Goal: Transaction & Acquisition: Book appointment/travel/reservation

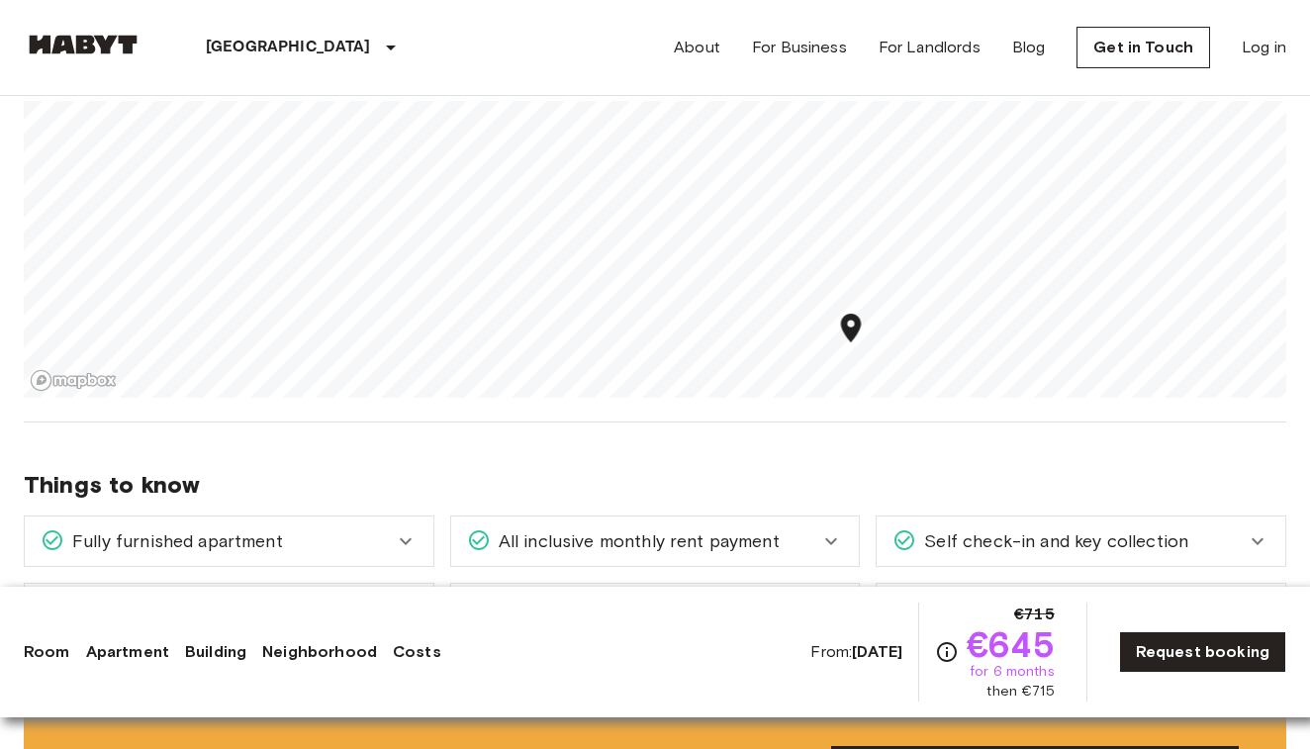
click at [402, 542] on icon at bounding box center [406, 541] width 24 height 24
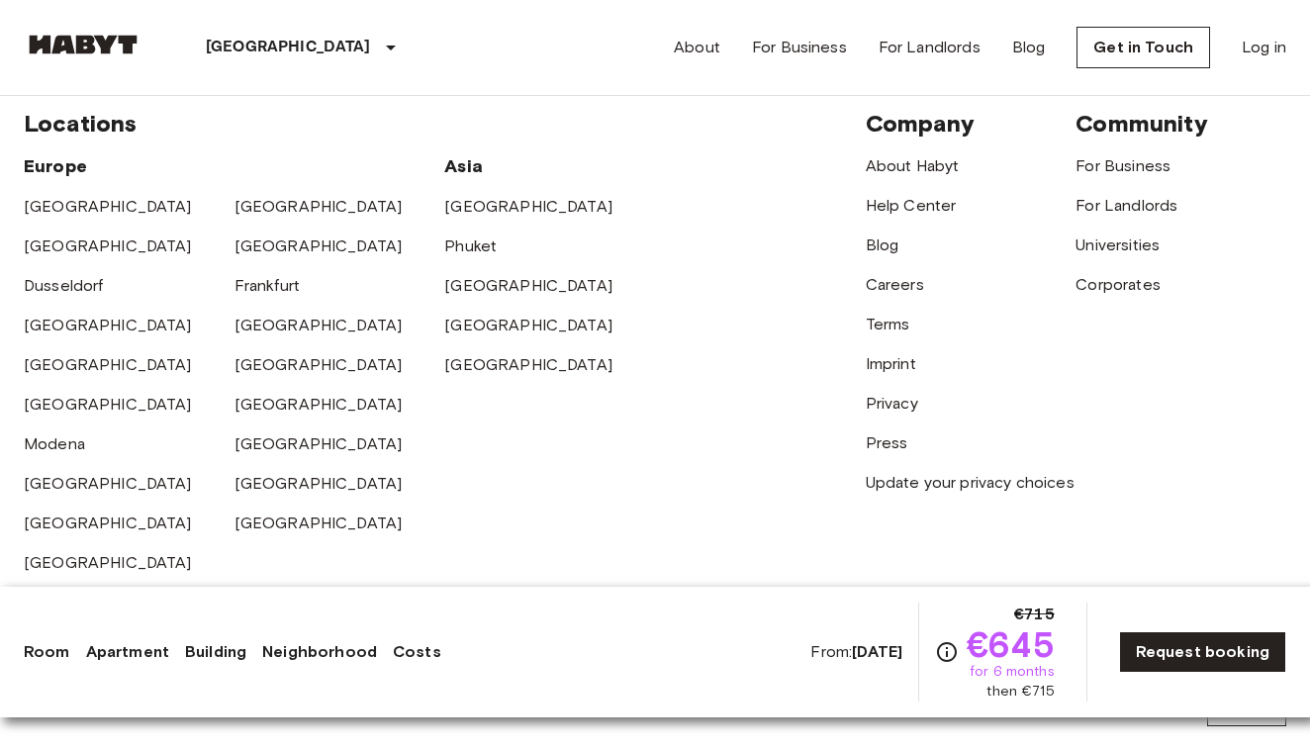
scroll to position [5338, 0]
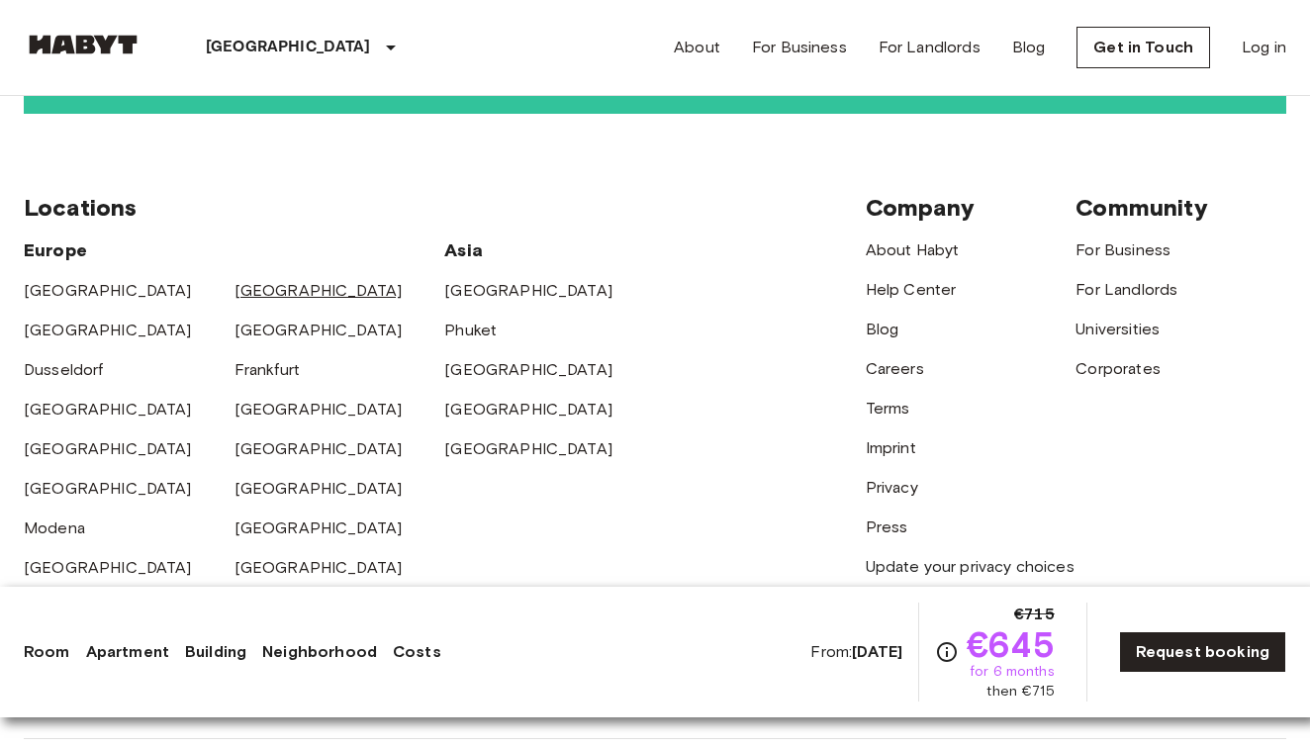
click at [253, 281] on link "[GEOGRAPHIC_DATA]" at bounding box center [318, 290] width 168 height 19
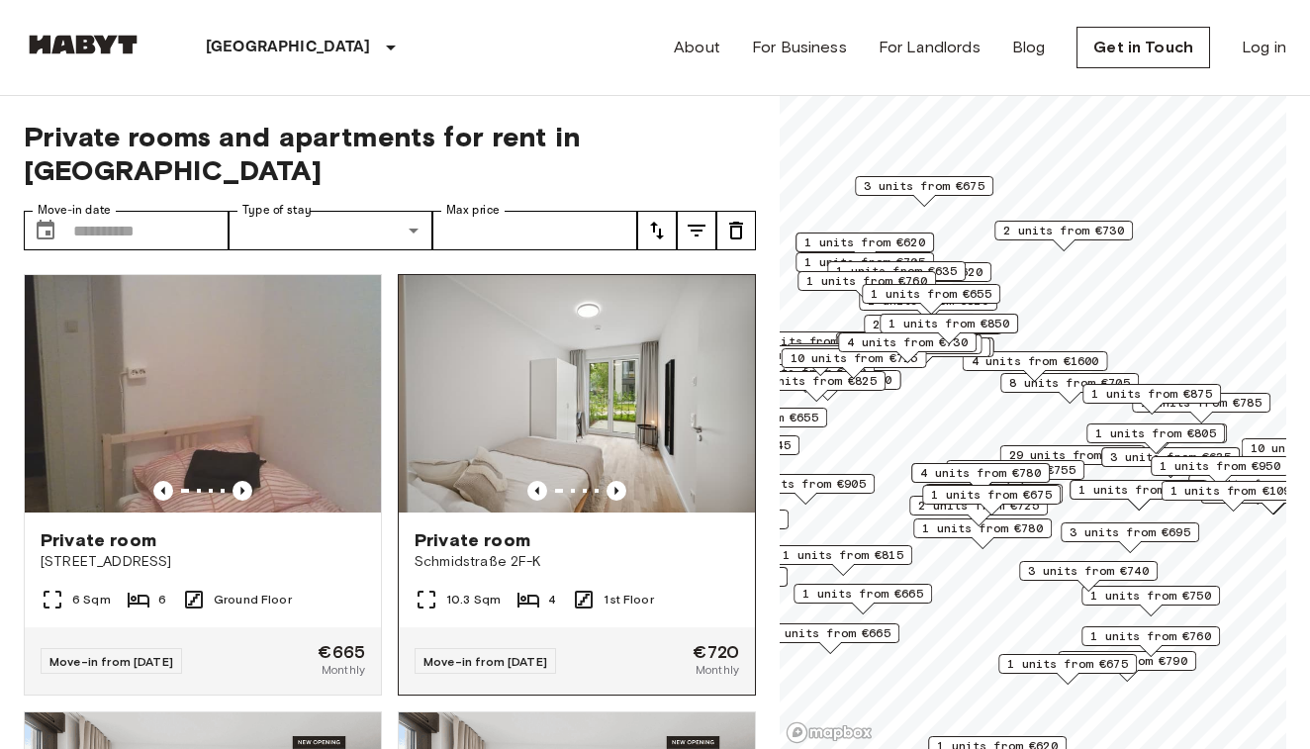
click at [521, 528] on span "Private room" at bounding box center [472, 540] width 116 height 24
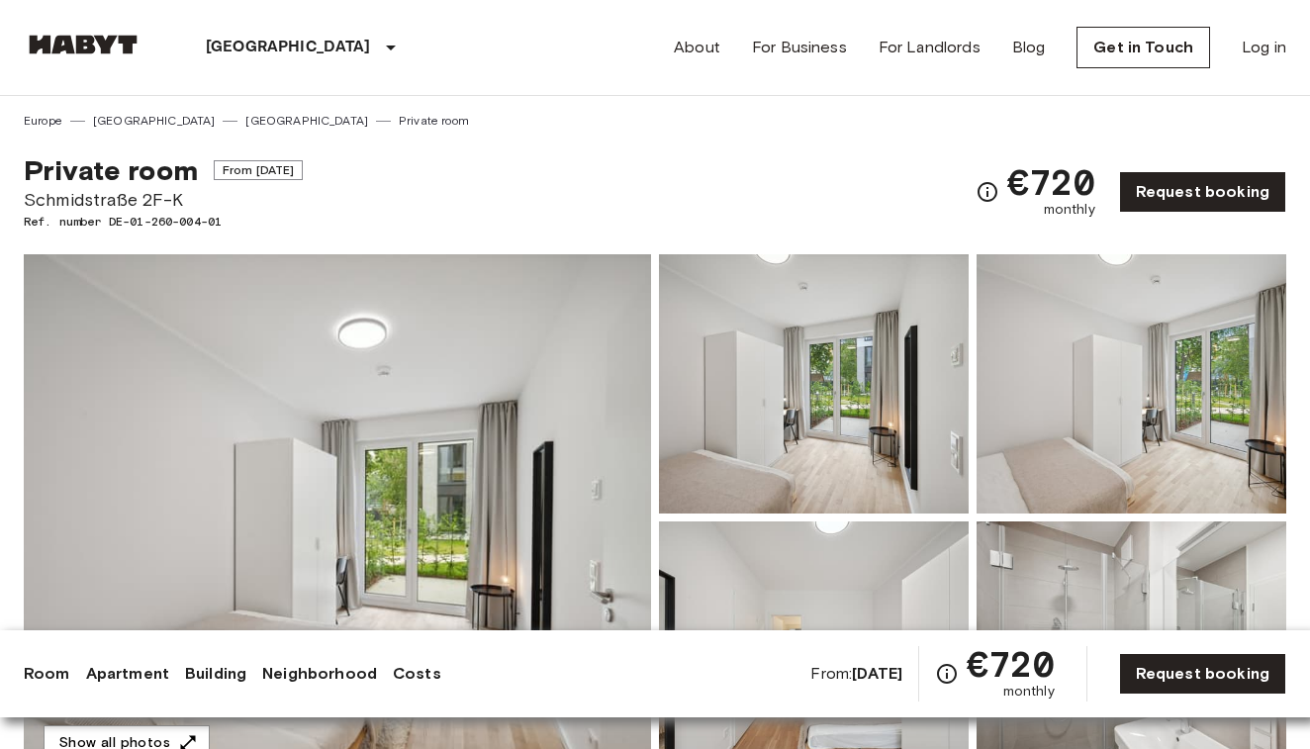
click at [882, 465] on img at bounding box center [814, 383] width 310 height 259
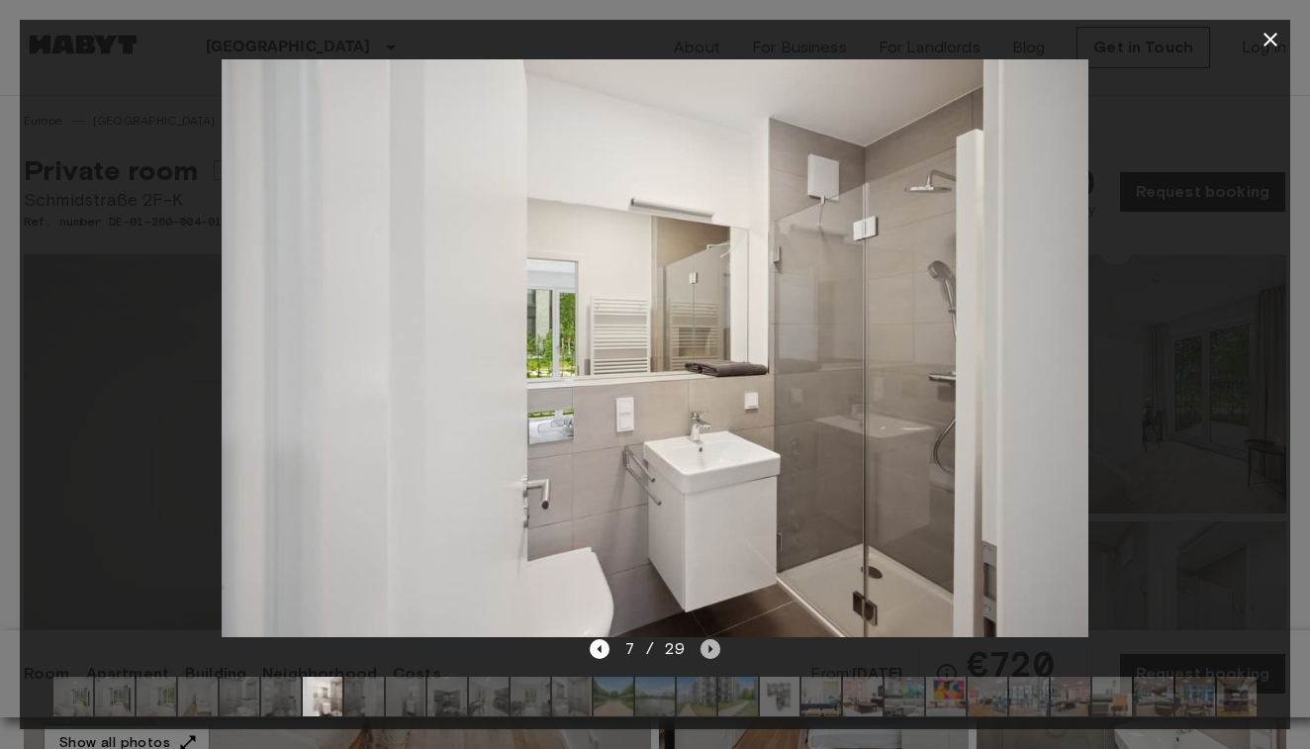
click at [709, 653] on icon "Next image" at bounding box center [711, 649] width 4 height 8
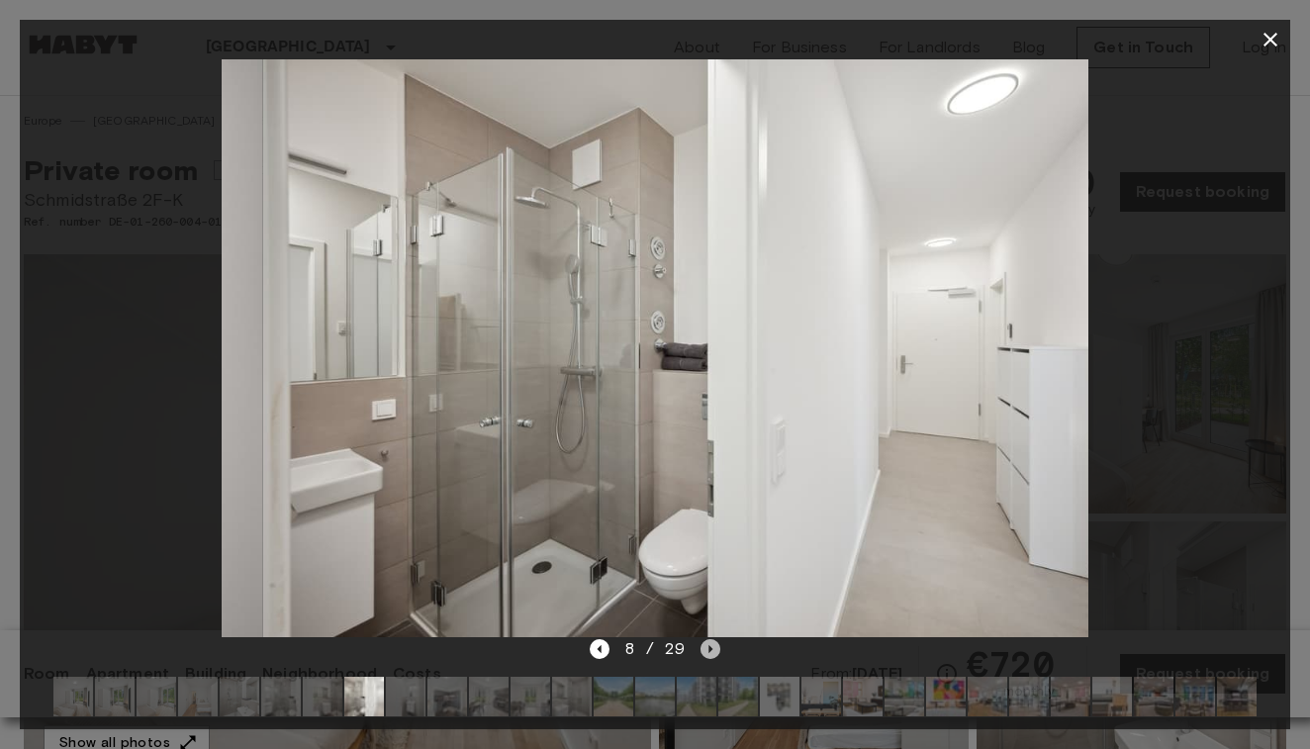
click at [709, 653] on icon "Next image" at bounding box center [711, 649] width 4 height 8
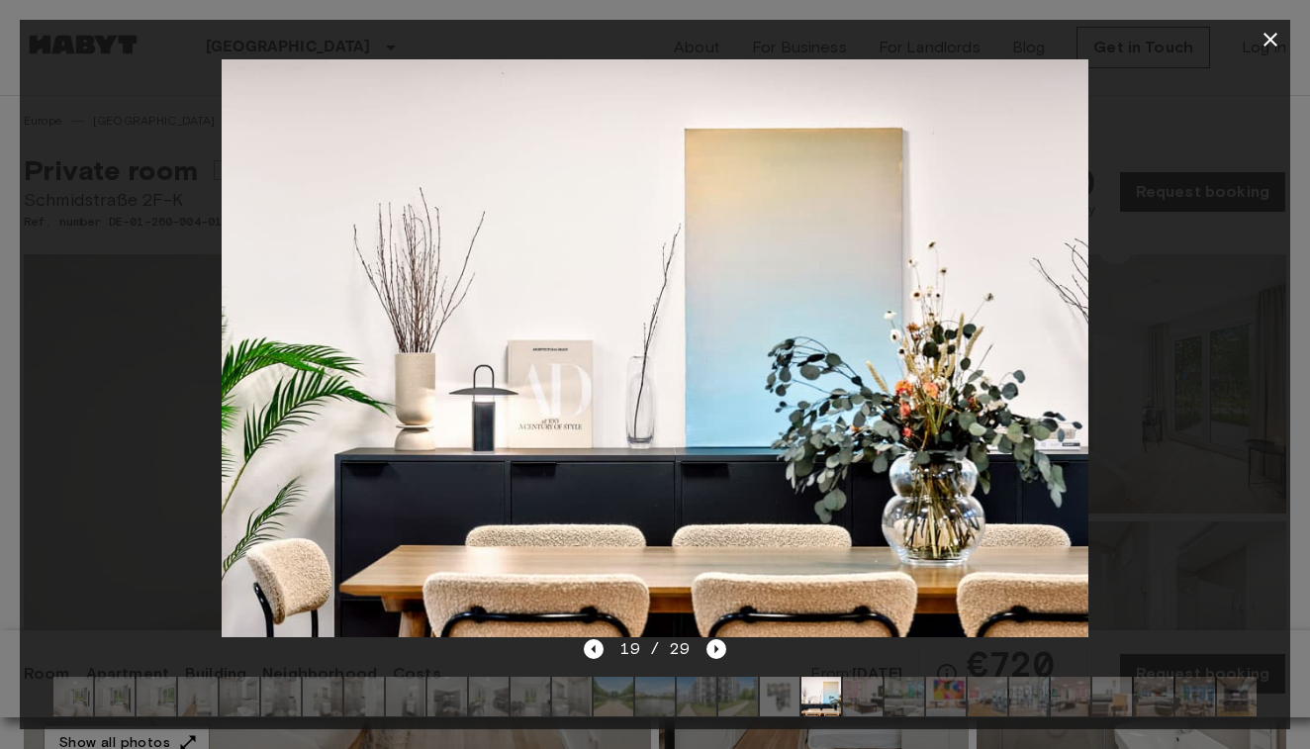
click at [1271, 36] on icon "button" at bounding box center [1270, 40] width 24 height 24
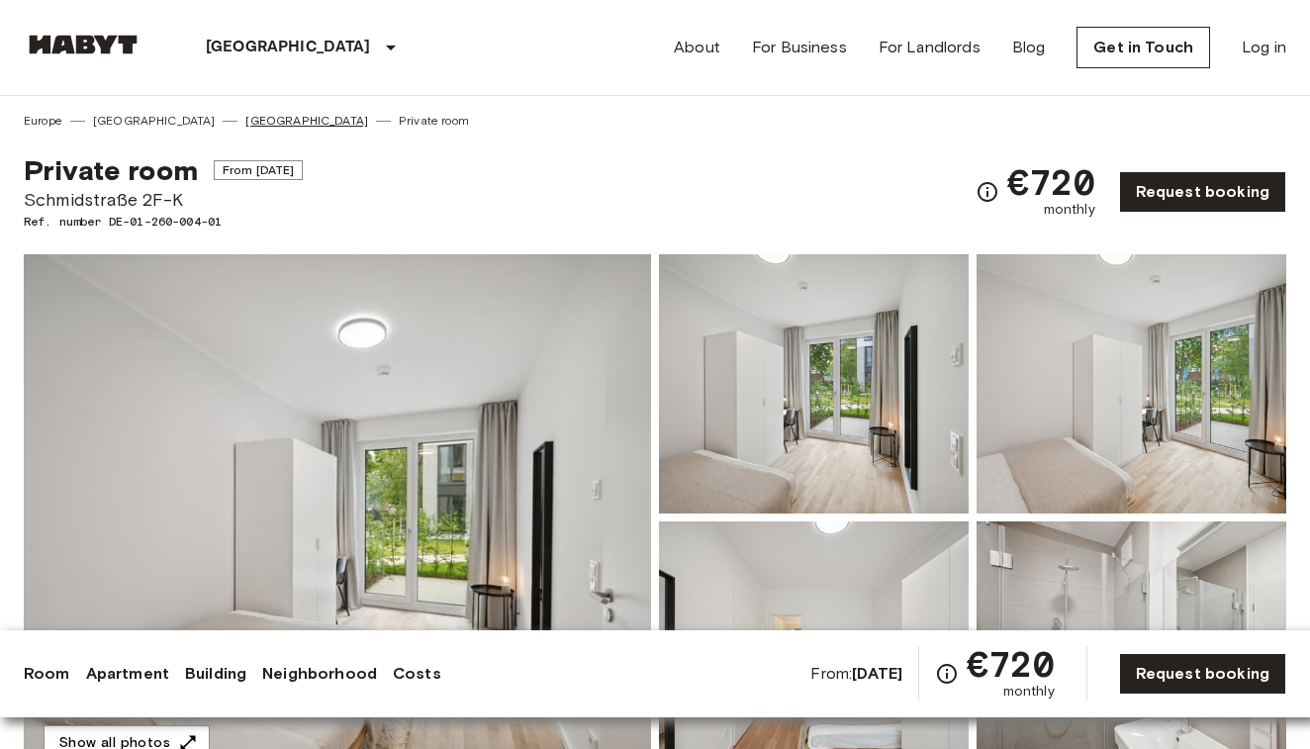
click at [245, 121] on link "[GEOGRAPHIC_DATA]" at bounding box center [306, 121] width 123 height 18
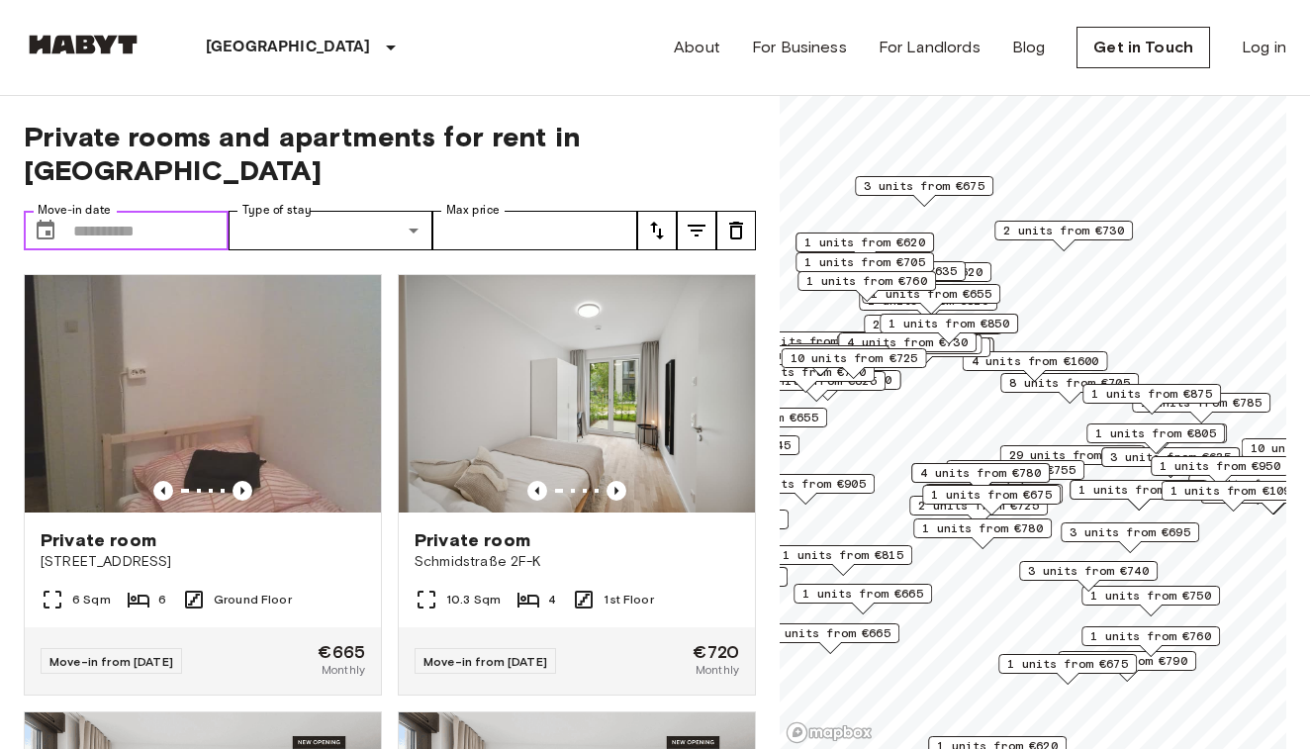
click at [216, 211] on input "Move-in date" at bounding box center [150, 231] width 155 height 40
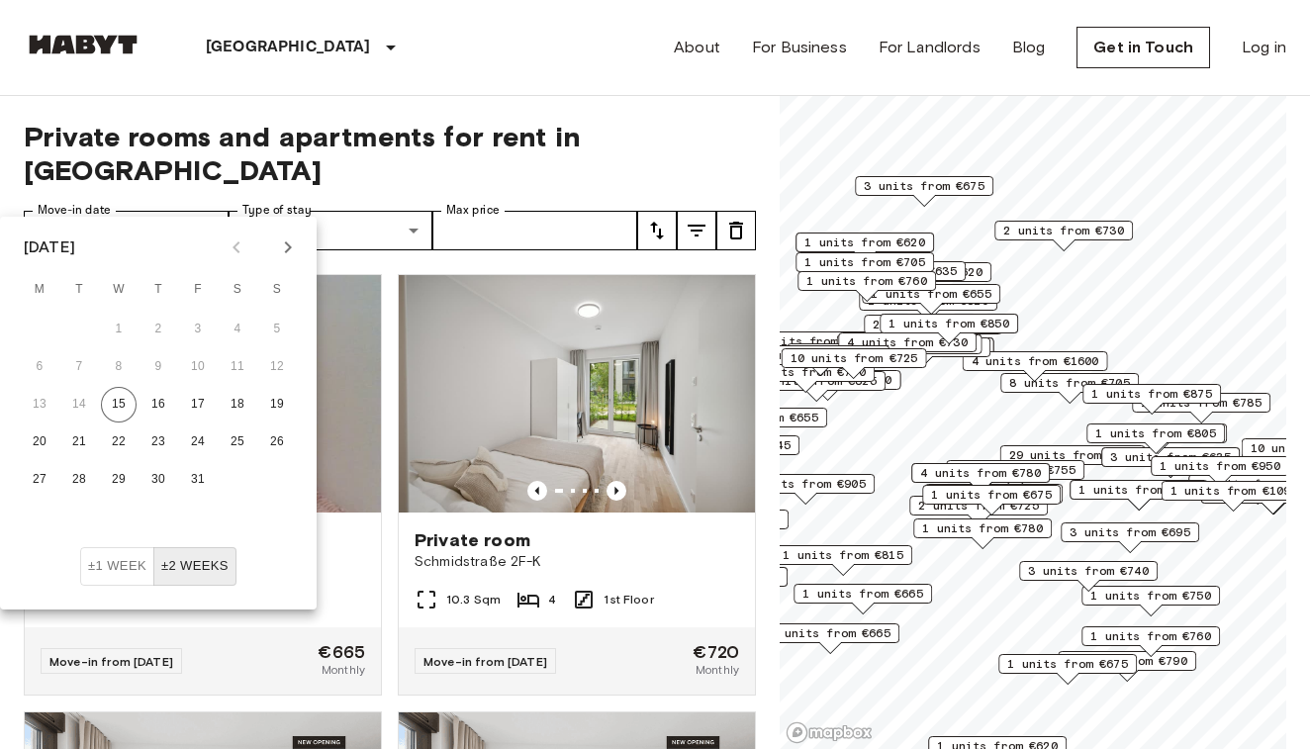
click at [285, 249] on icon "Next month" at bounding box center [288, 247] width 24 height 24
click at [155, 366] on button "6" at bounding box center [158, 367] width 36 height 36
type input "**********"
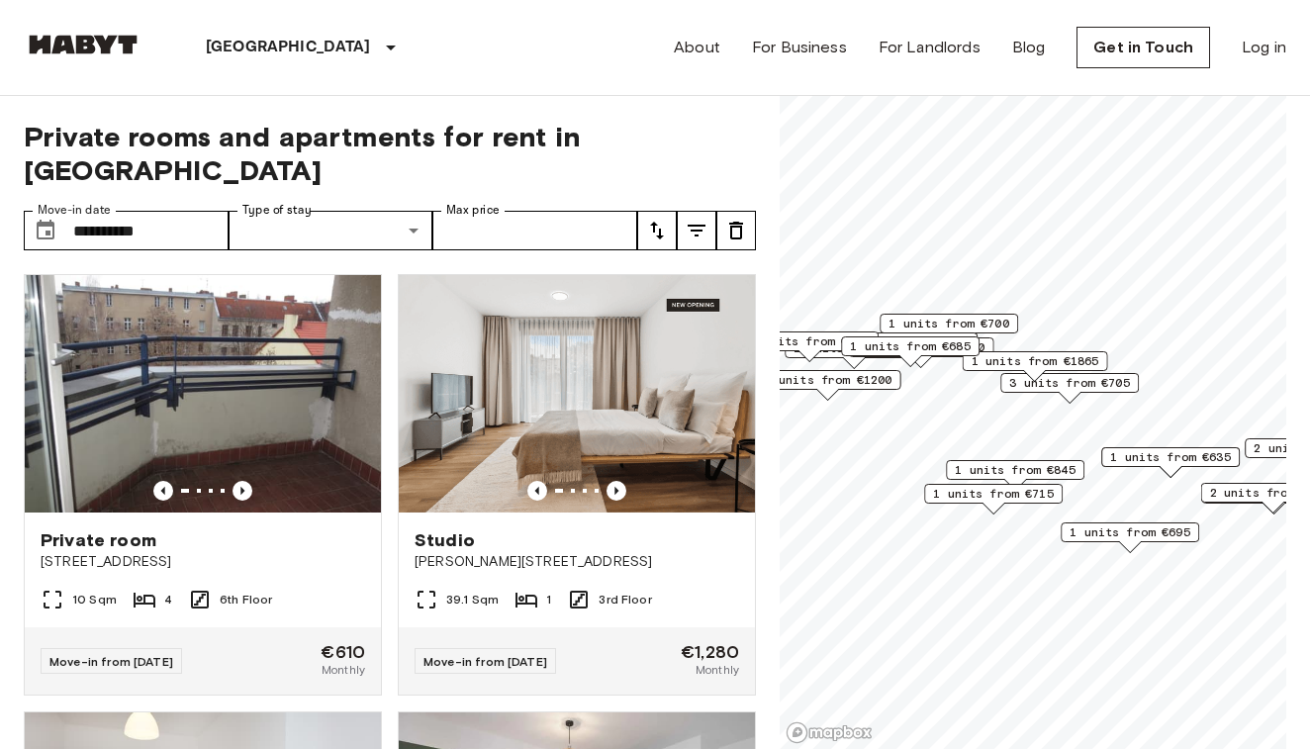
click at [657, 222] on icon "tune" at bounding box center [657, 231] width 14 height 18
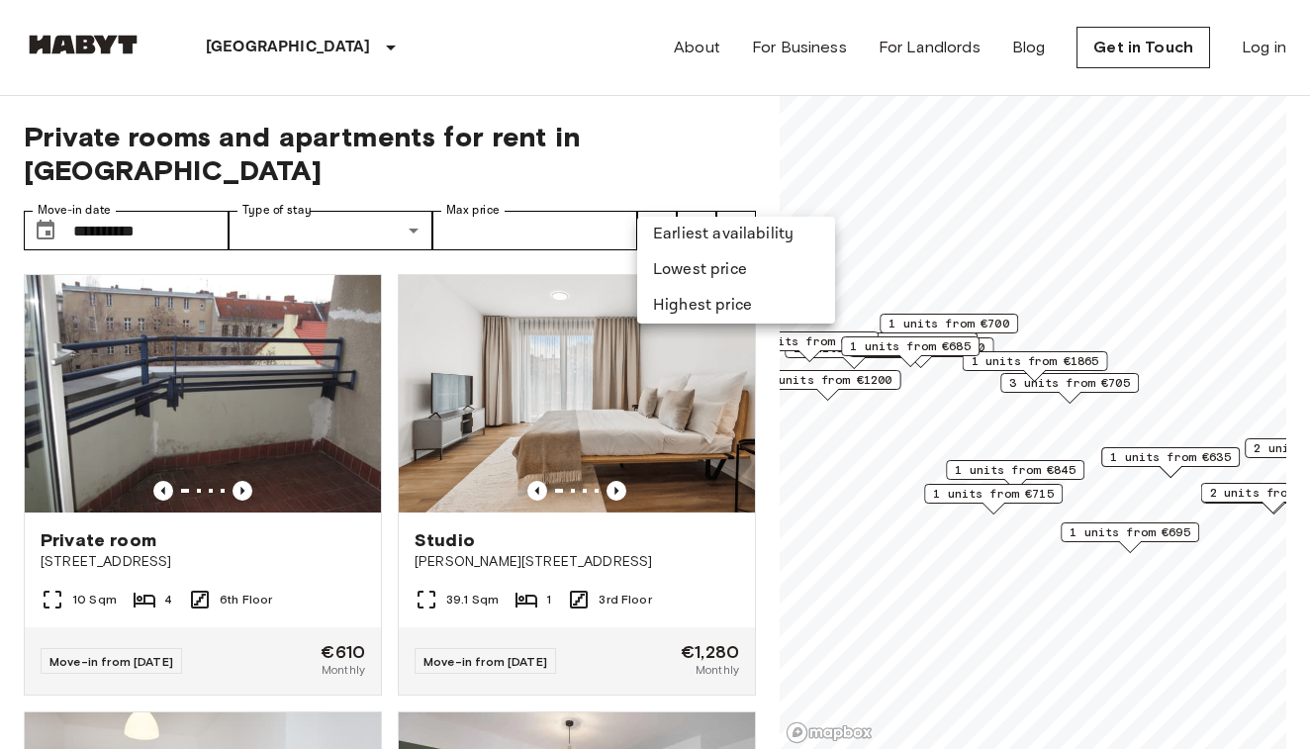
click at [678, 269] on li "Lowest price" at bounding box center [736, 270] width 198 height 36
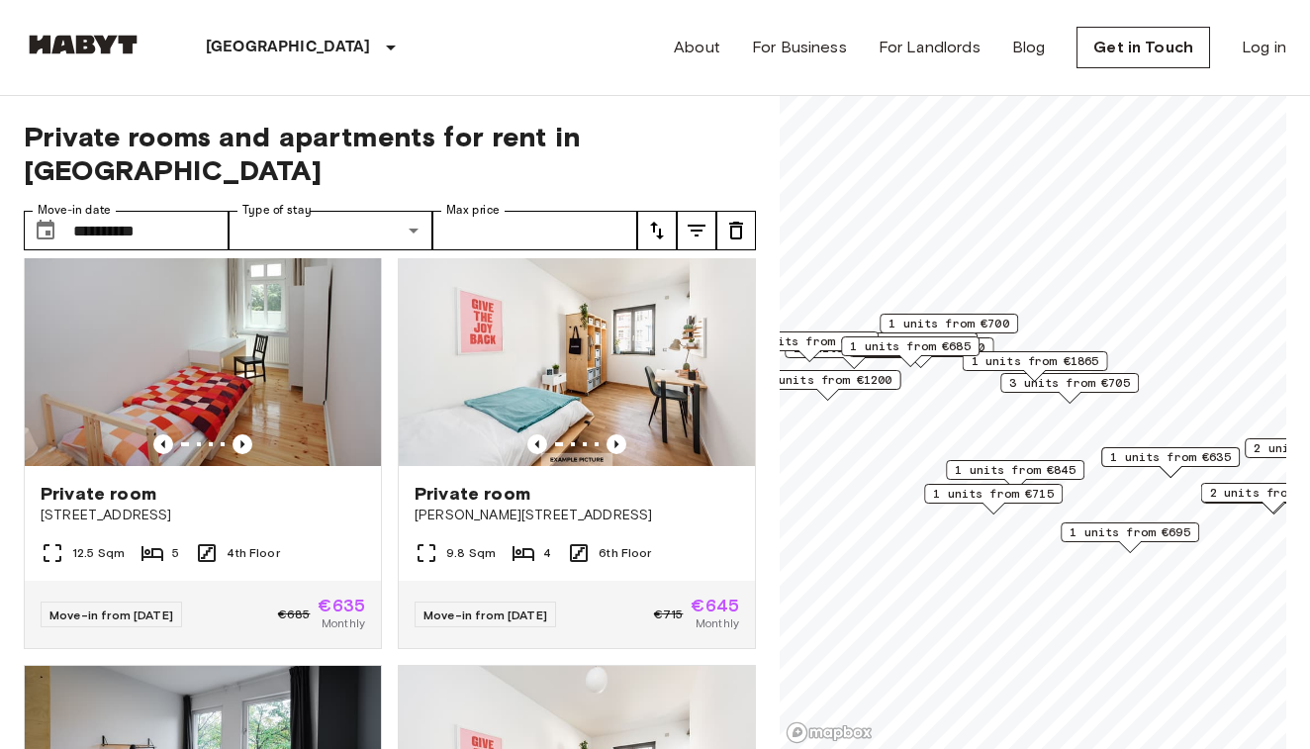
scroll to position [485, 0]
click at [1210, 457] on span "1 units from €635" at bounding box center [1170, 457] width 121 height 18
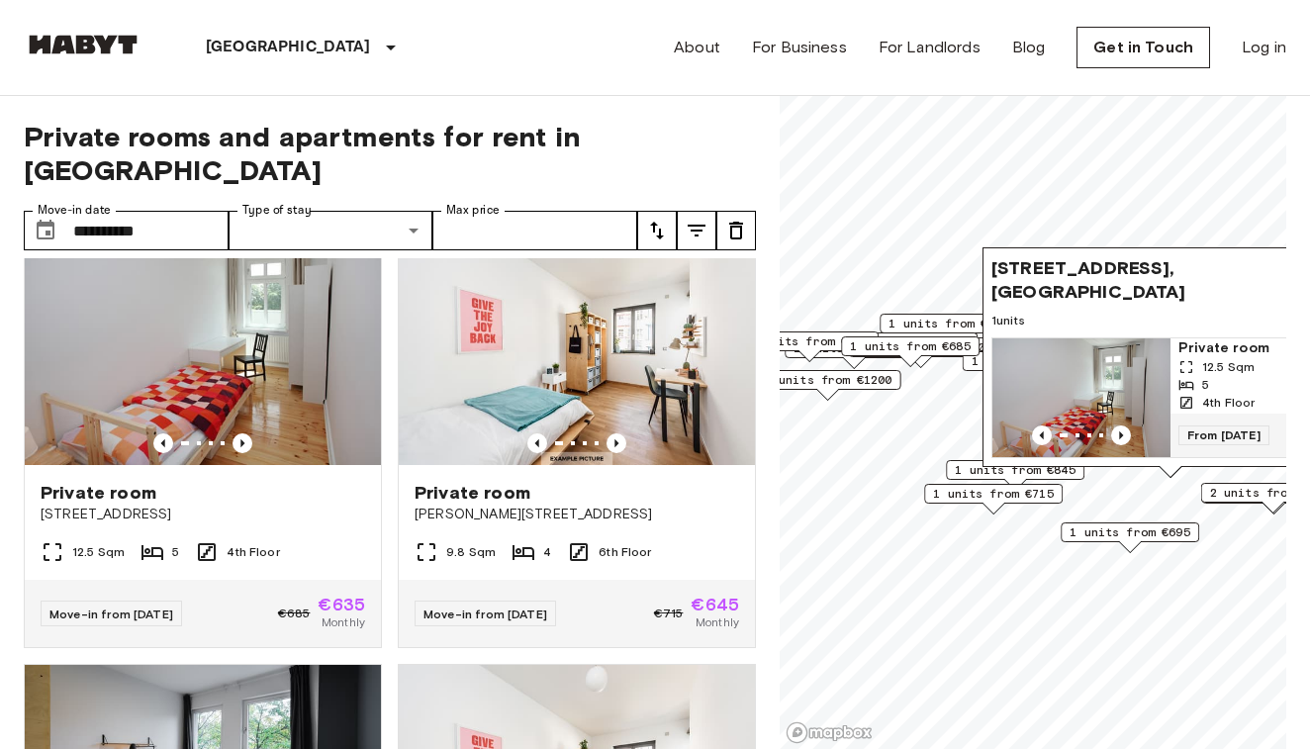
click at [1146, 396] on img "Map marker" at bounding box center [1081, 397] width 178 height 119
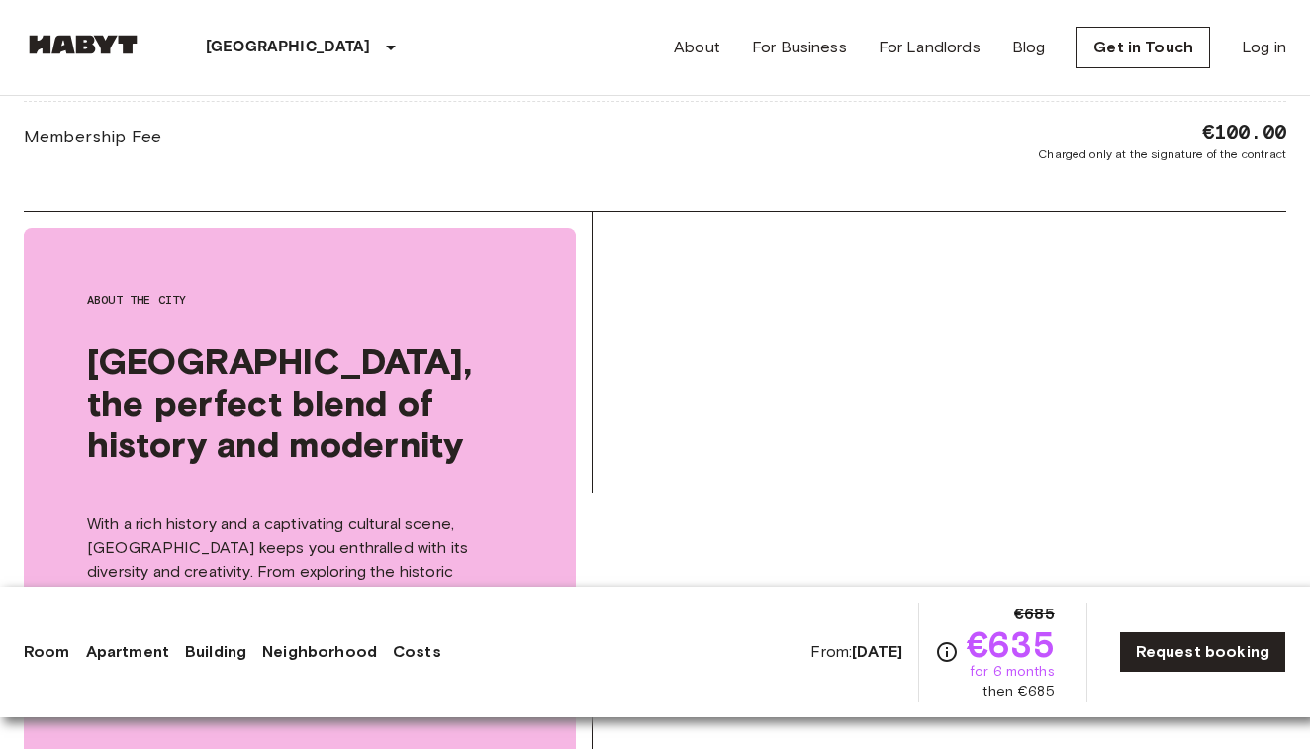
scroll to position [2480, 0]
